Goal: Communication & Community: Connect with others

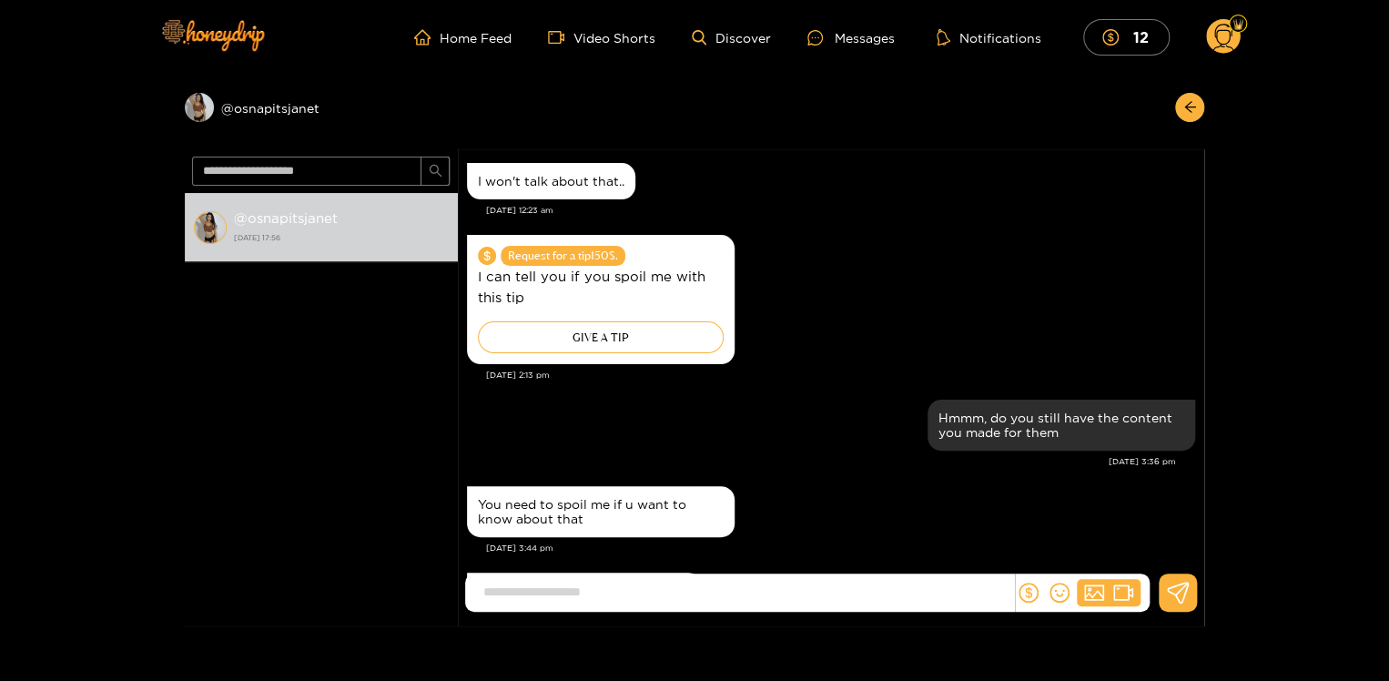
scroll to position [1872, 0]
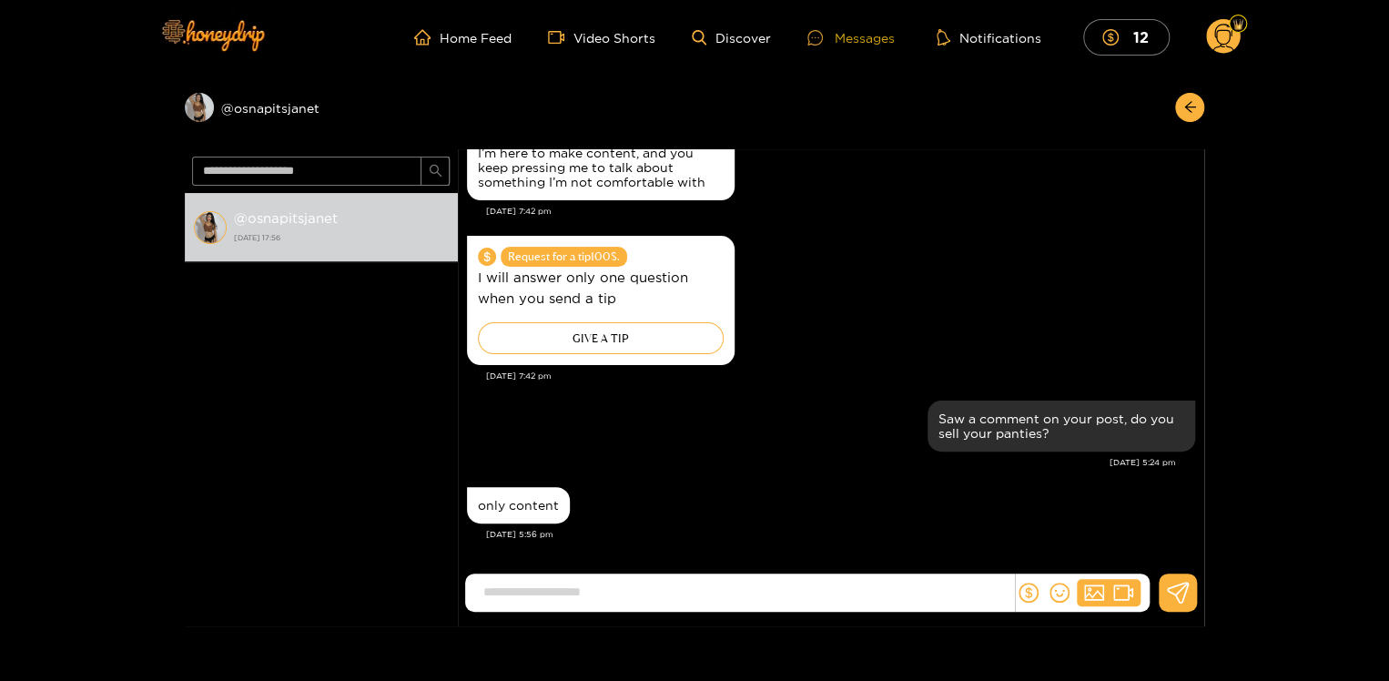
click at [864, 35] on div "Messages" at bounding box center [851, 37] width 87 height 21
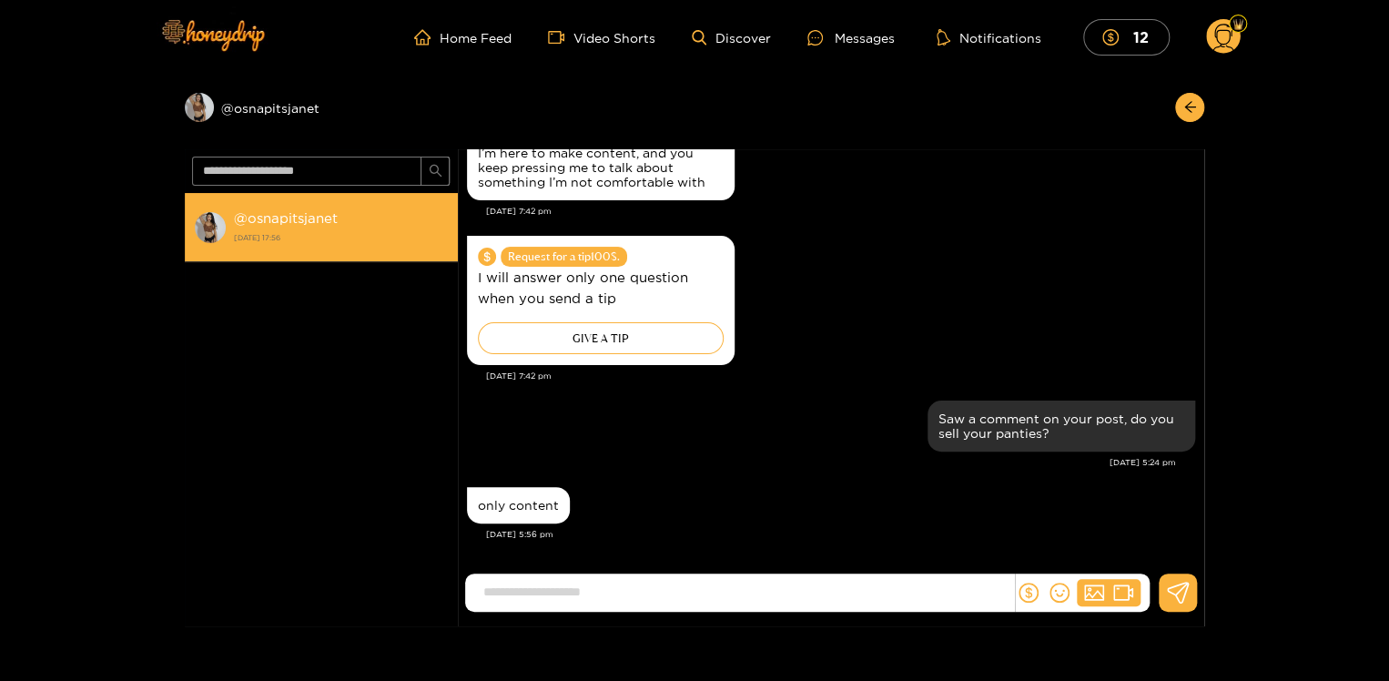
click at [282, 217] on strong "@ osnapitsjanet" at bounding box center [286, 217] width 104 height 15
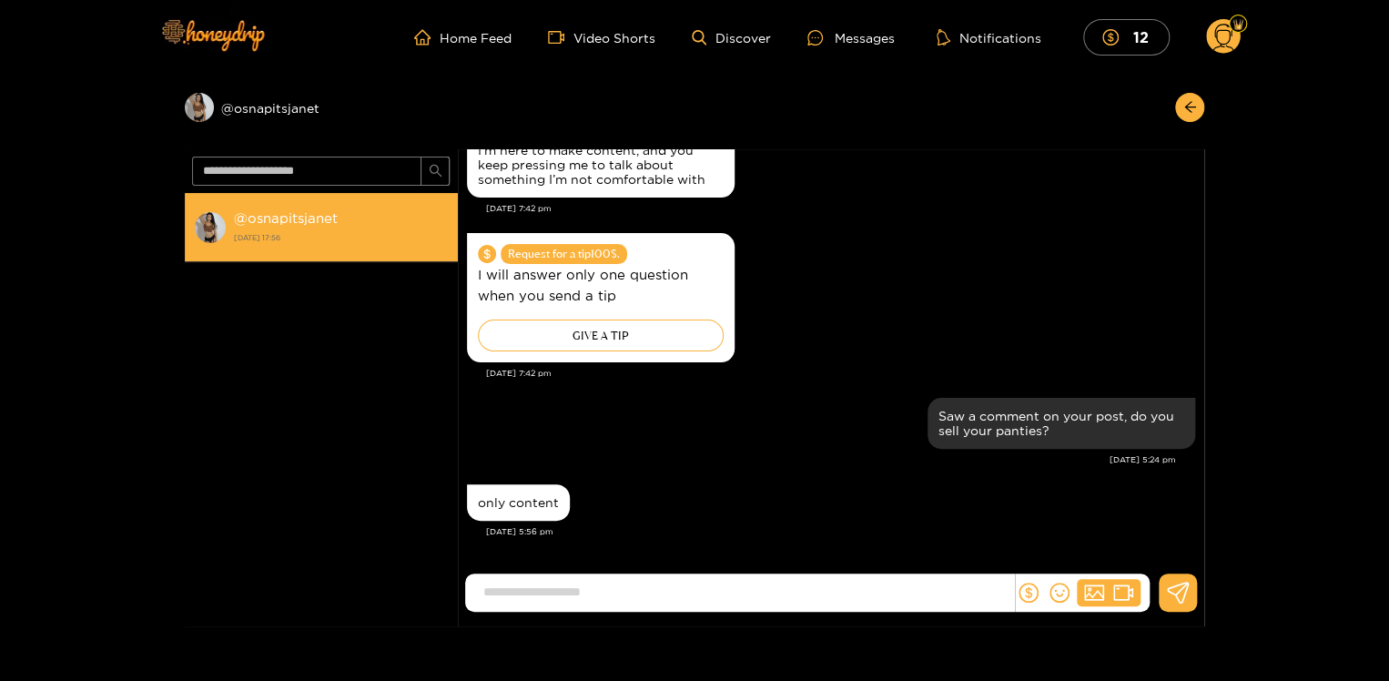
scroll to position [1872, 0]
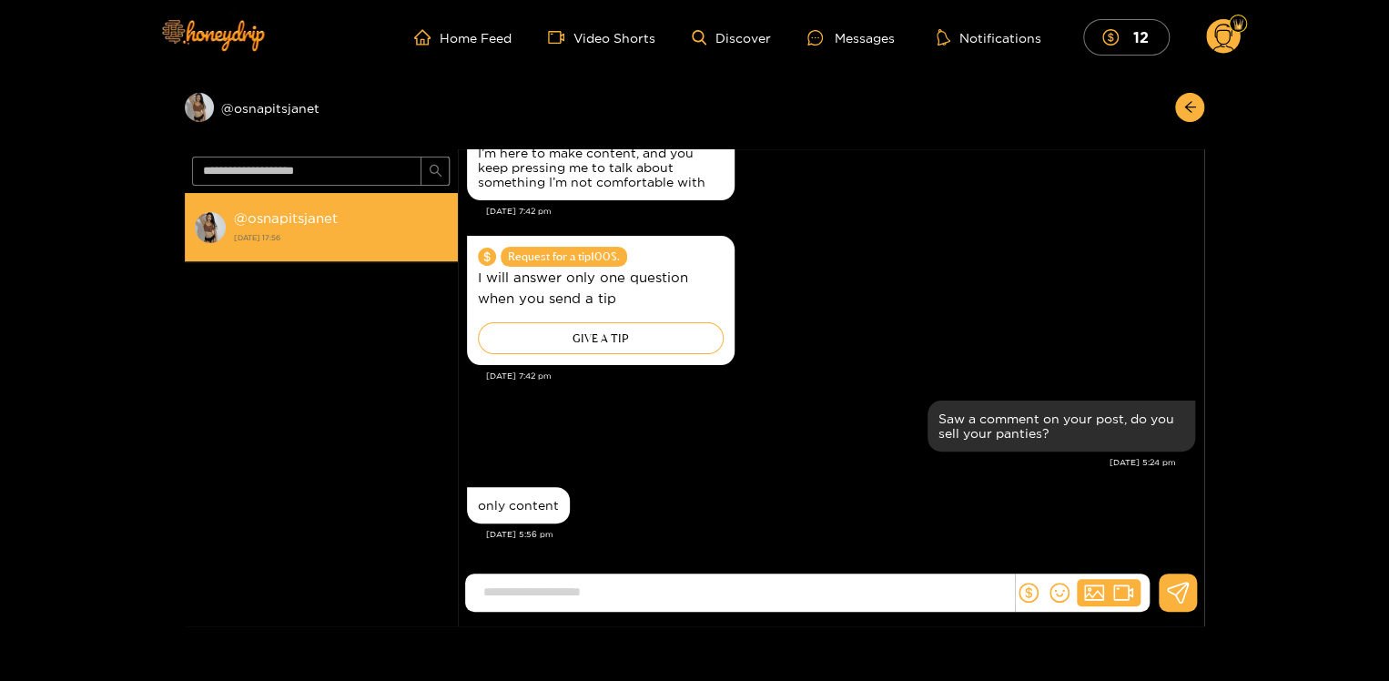
click at [281, 210] on strong "@ osnapitsjanet" at bounding box center [286, 217] width 104 height 15
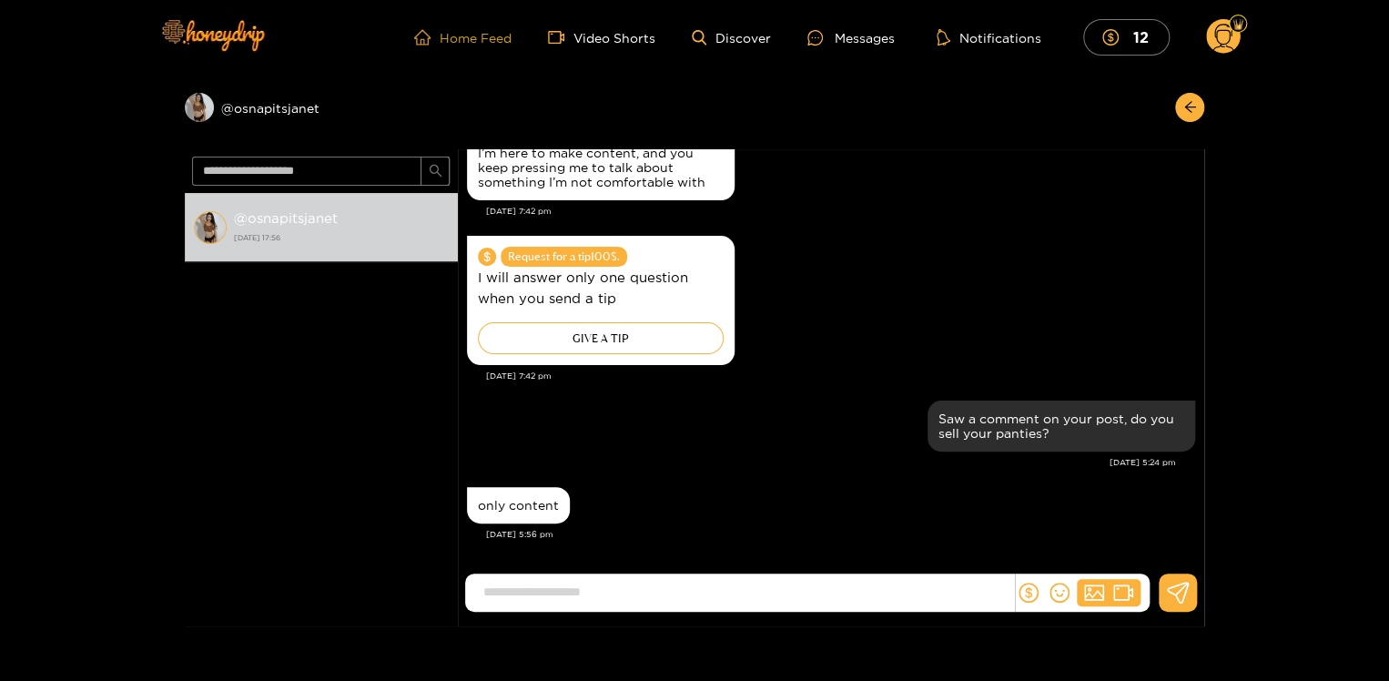
click at [467, 33] on link "Home Feed" at bounding box center [462, 37] width 97 height 16
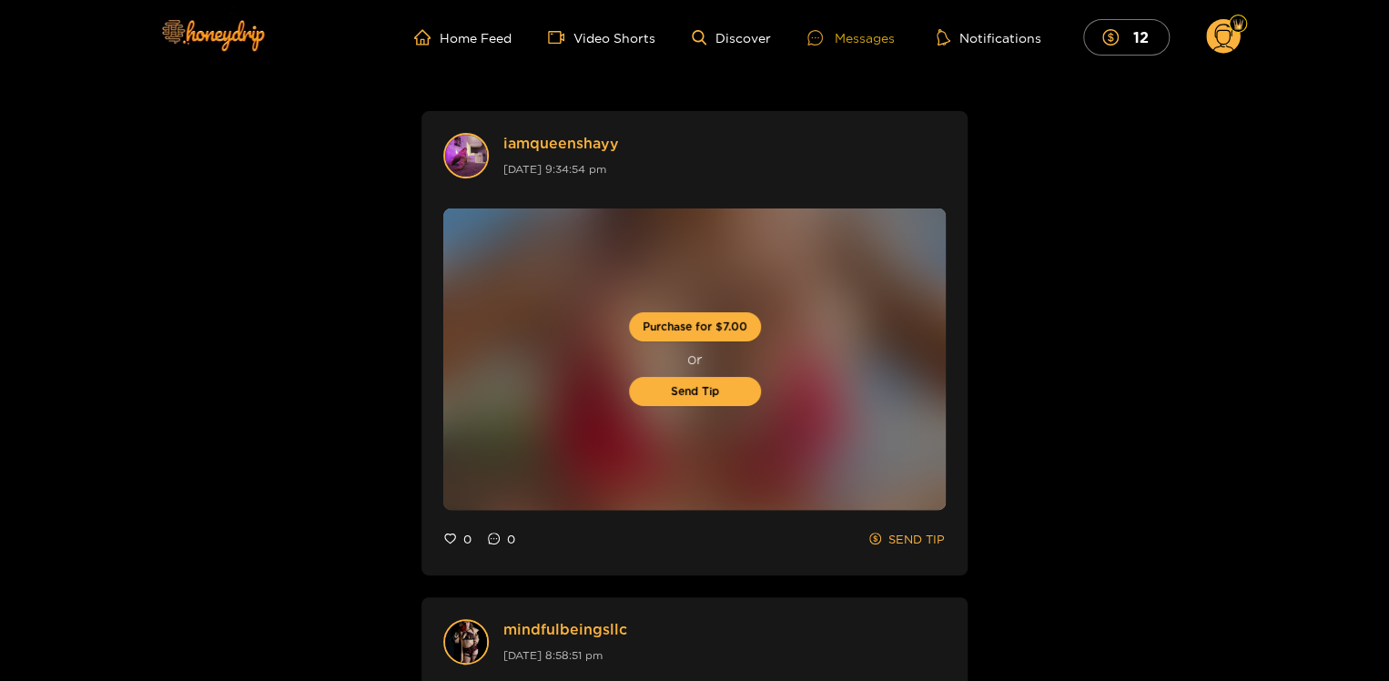
click at [850, 31] on div "Messages" at bounding box center [851, 37] width 87 height 21
